Goal: Navigation & Orientation: Find specific page/section

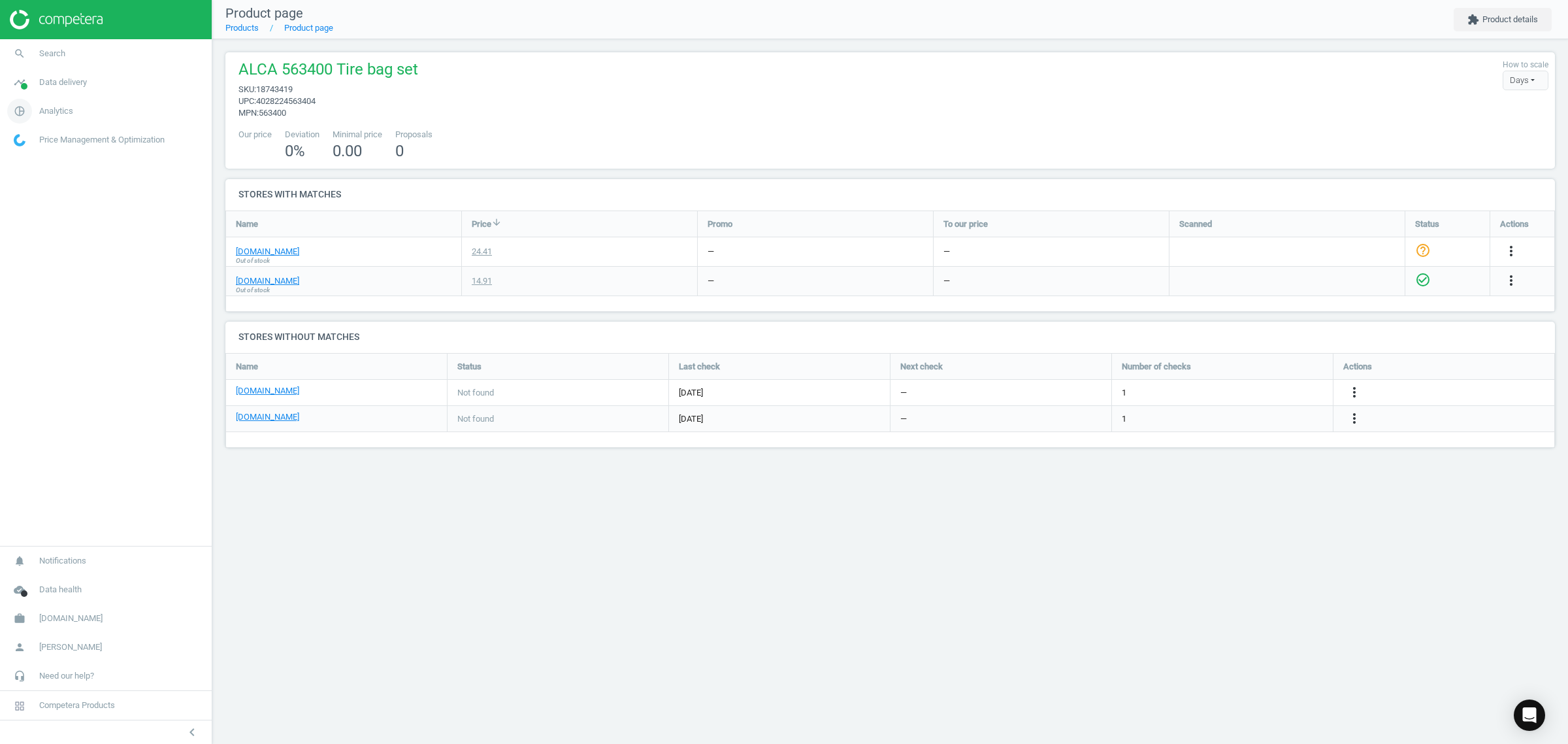
scroll to position [120, 1354]
click at [54, 110] on span "Analytics" at bounding box center [56, 111] width 34 height 12
click at [57, 619] on span "[DOMAIN_NAME]" at bounding box center [70, 618] width 63 height 12
click at [50, 579] on span "Switch campaign" at bounding box center [43, 579] width 58 height 11
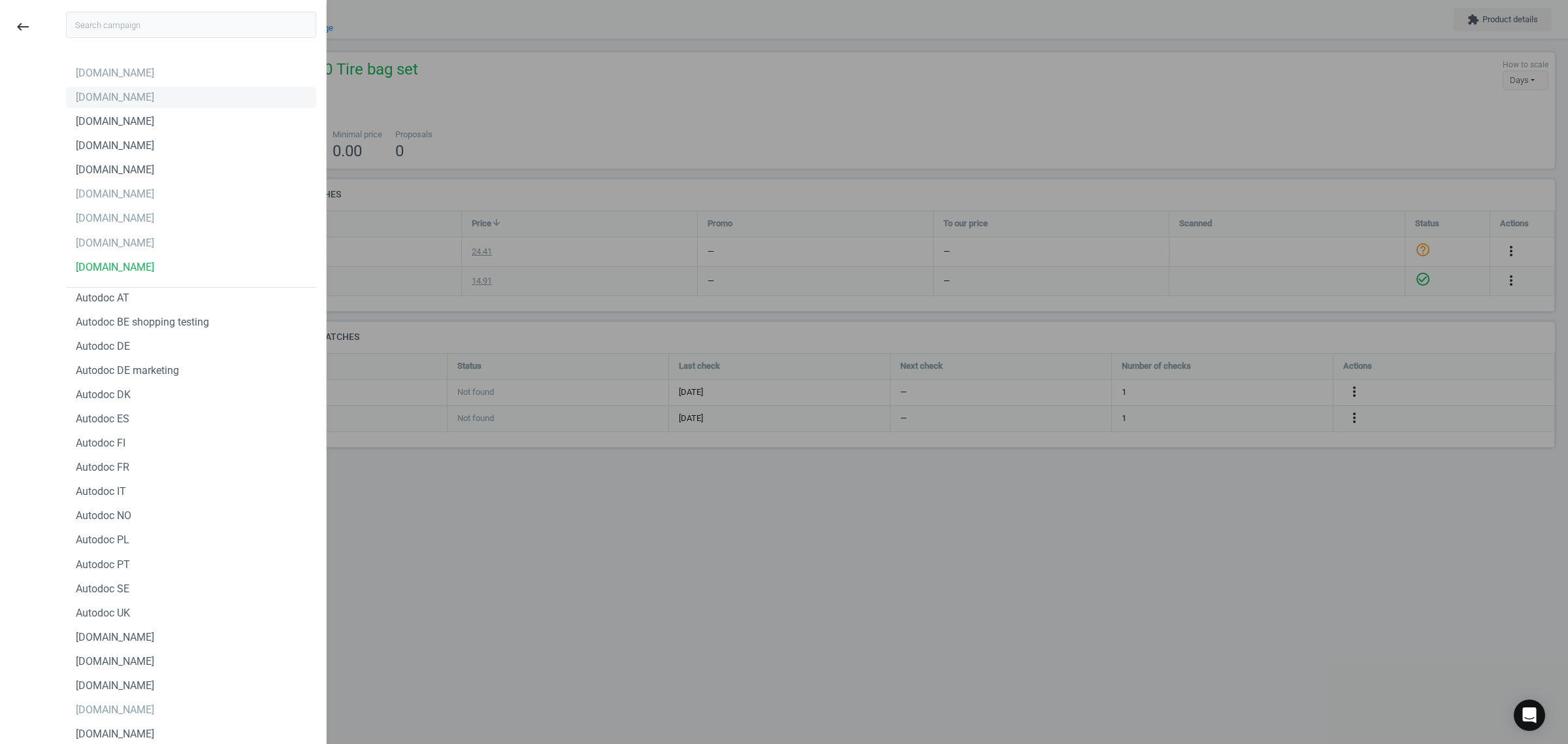
click at [134, 89] on div "[DOMAIN_NAME]" at bounding box center [191, 97] width 250 height 21
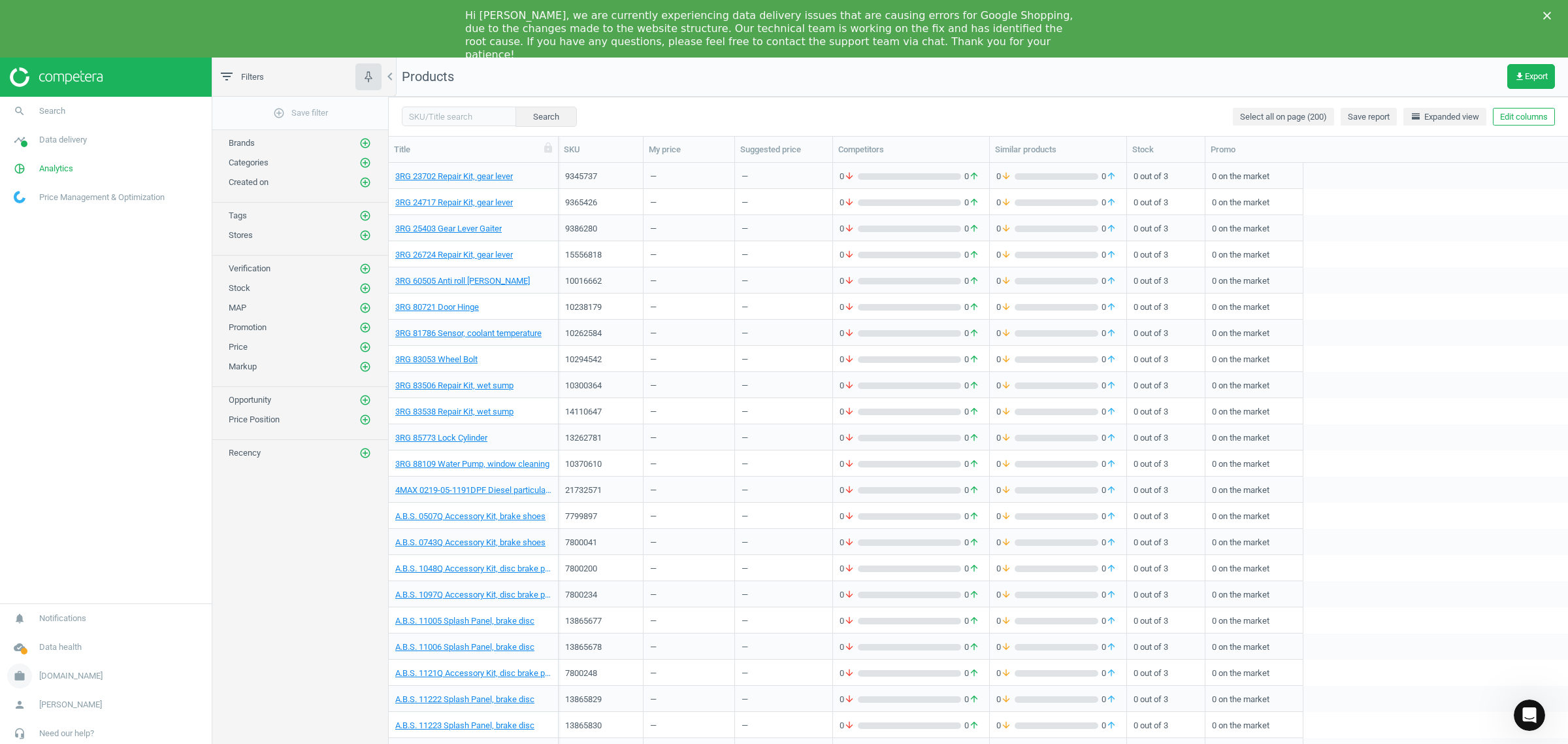
click at [67, 670] on span "autodoc.nl" at bounding box center [70, 676] width 63 height 12
click at [249, 564] on div "add_circle_outline Save filter Brands add_circle_outline Categories add_circle_…" at bounding box center [300, 430] width 176 height 668
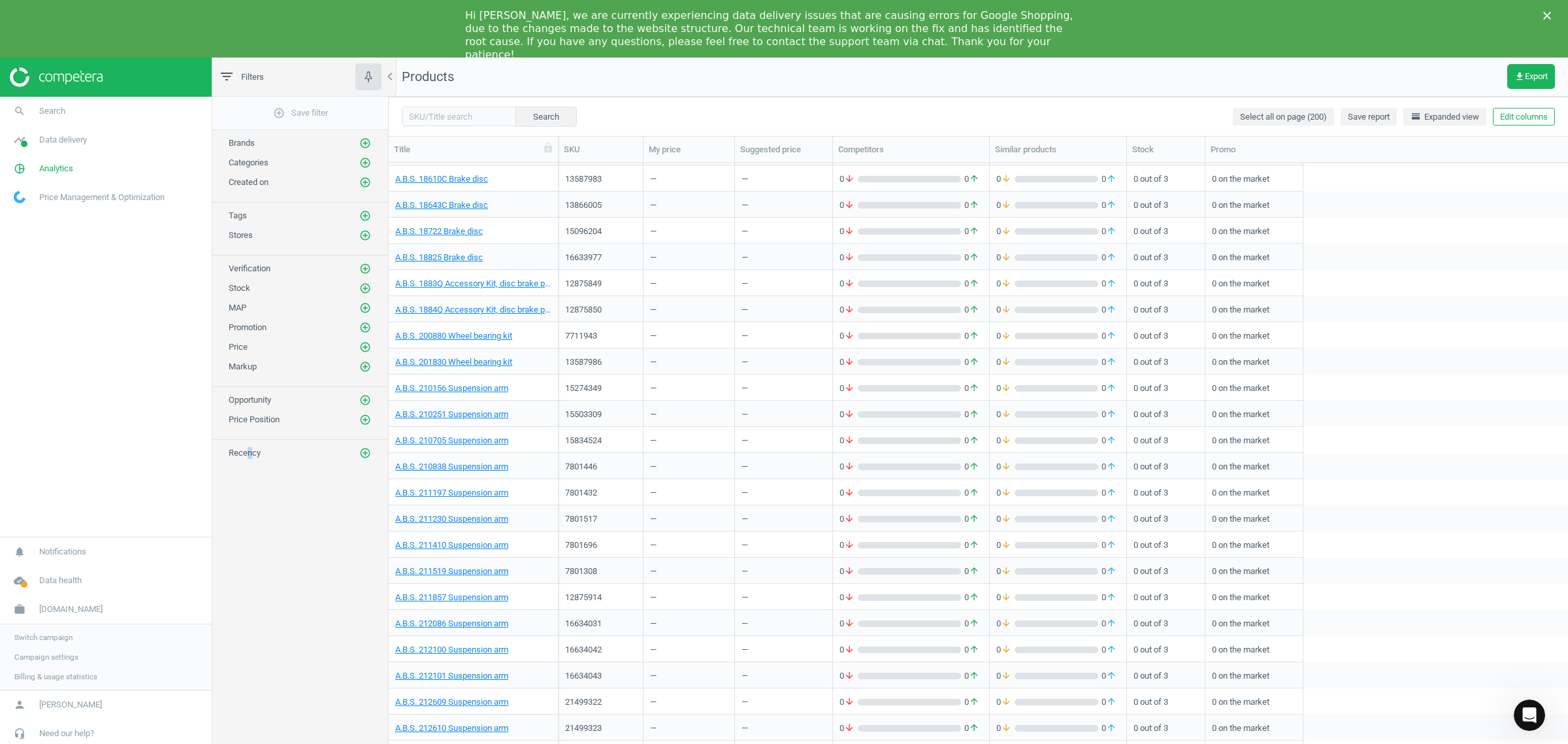
scroll to position [1541, 0]
click at [1546, 12] on icon "Close" at bounding box center [1547, 16] width 8 height 8
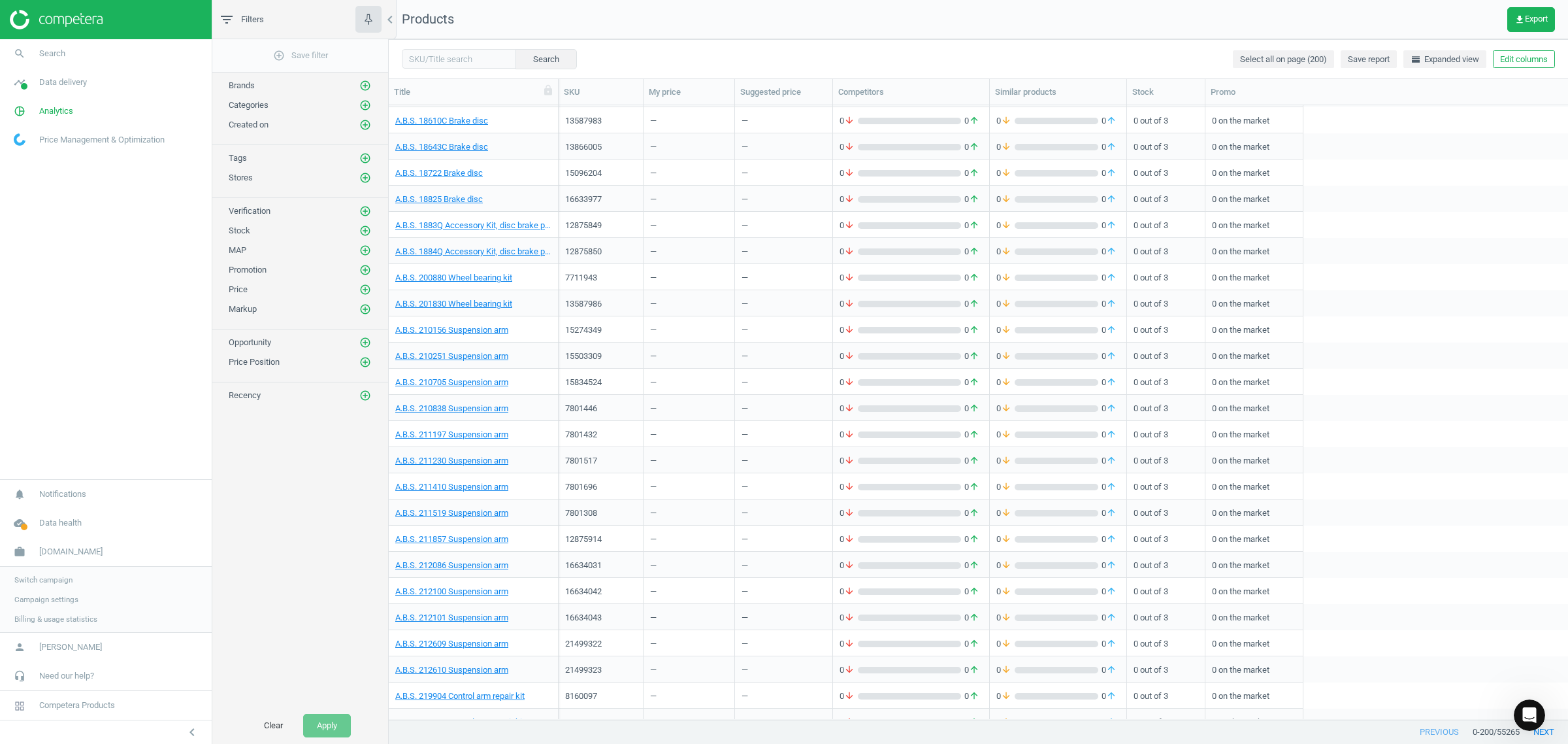
click at [53, 581] on span "Switch campaign" at bounding box center [43, 579] width 58 height 11
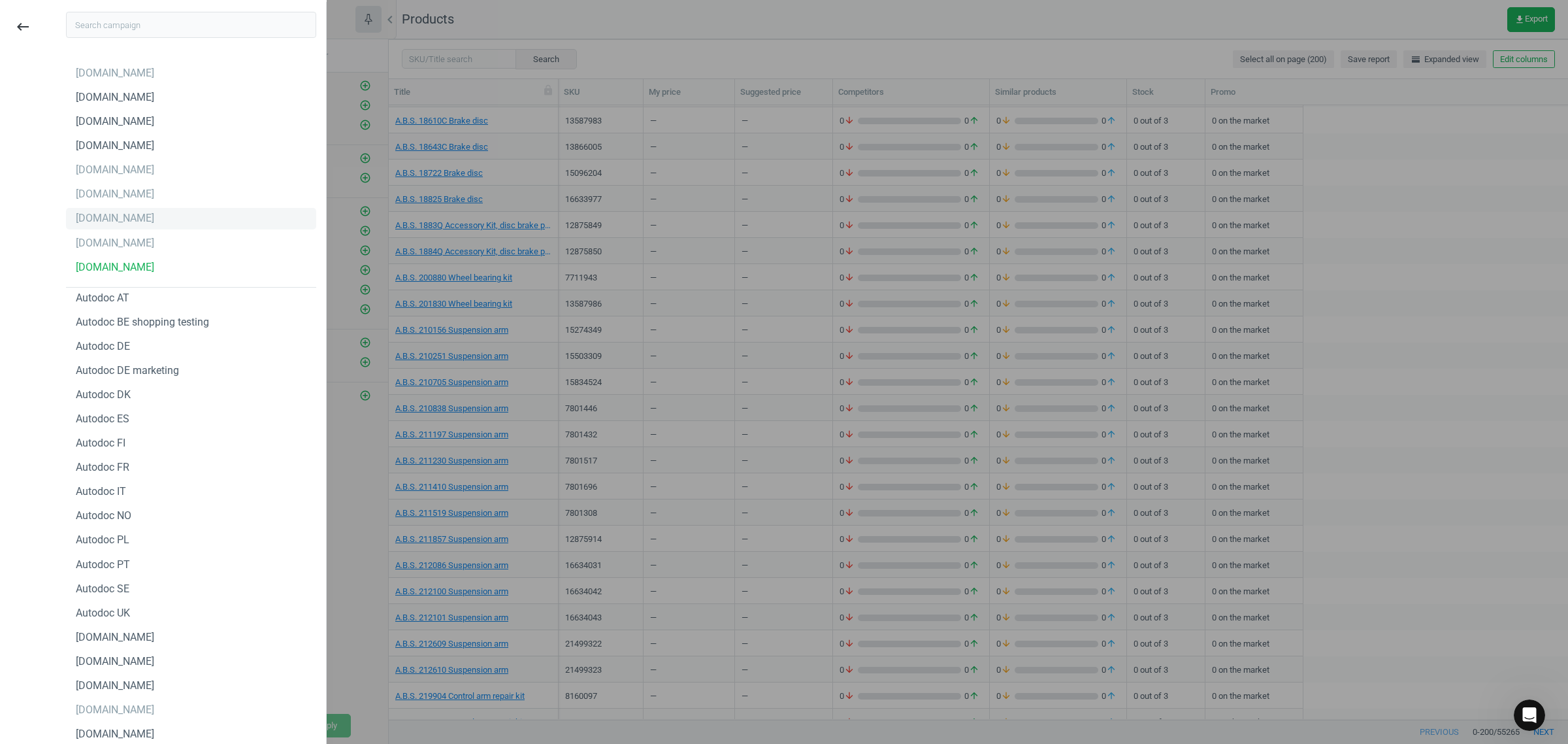
click at [155, 221] on div "[DOMAIN_NAME]" at bounding box center [191, 218] width 250 height 21
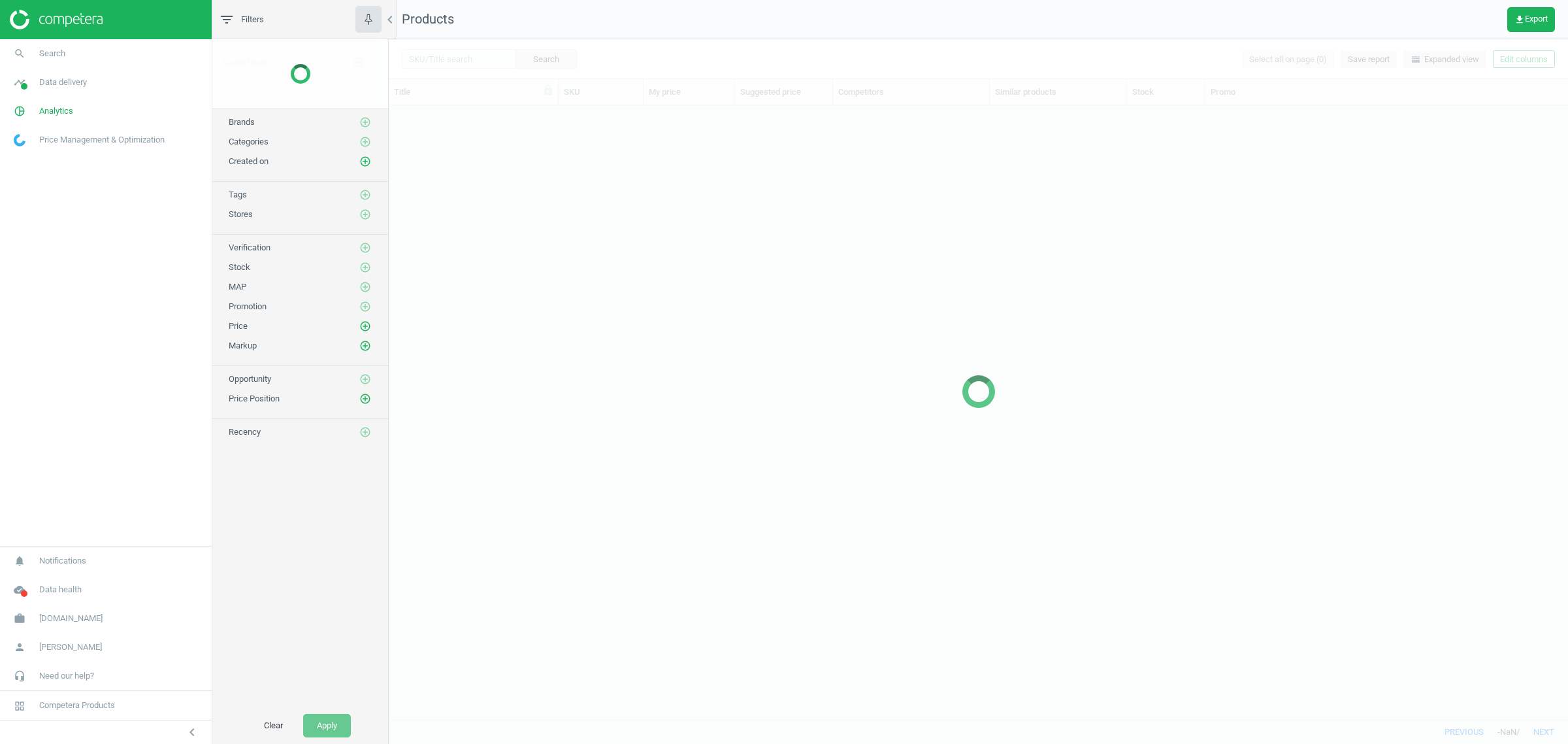
scroll to position [601, 1167]
